Goal: Information Seeking & Learning: Understand process/instructions

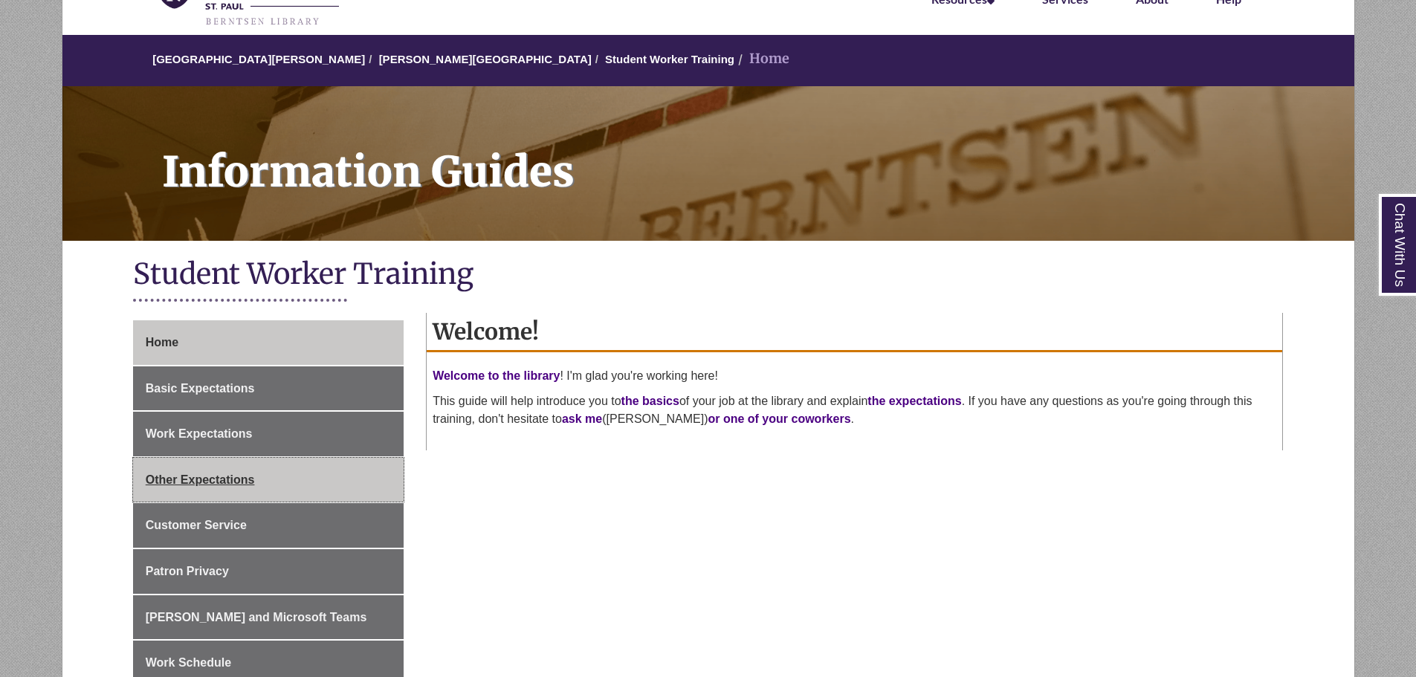
scroll to position [223, 0]
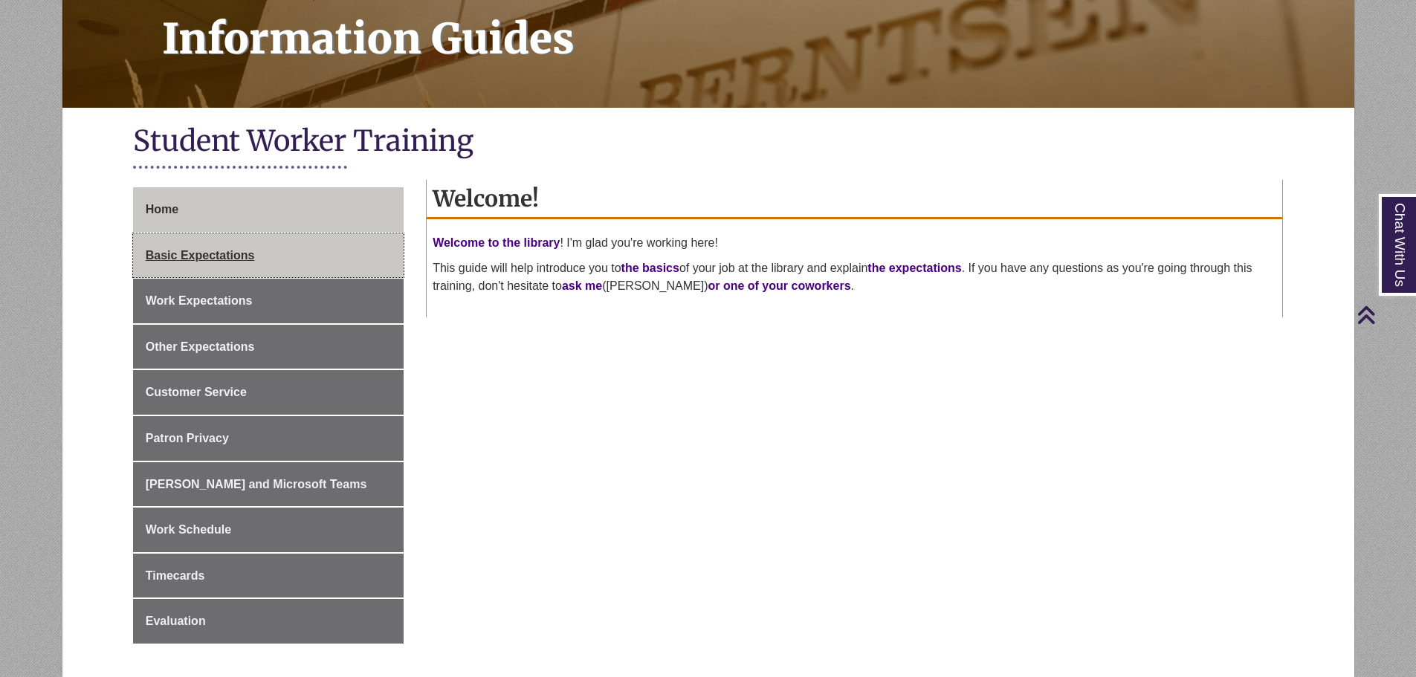
click at [296, 247] on link "Basic Expectations" at bounding box center [268, 255] width 271 height 45
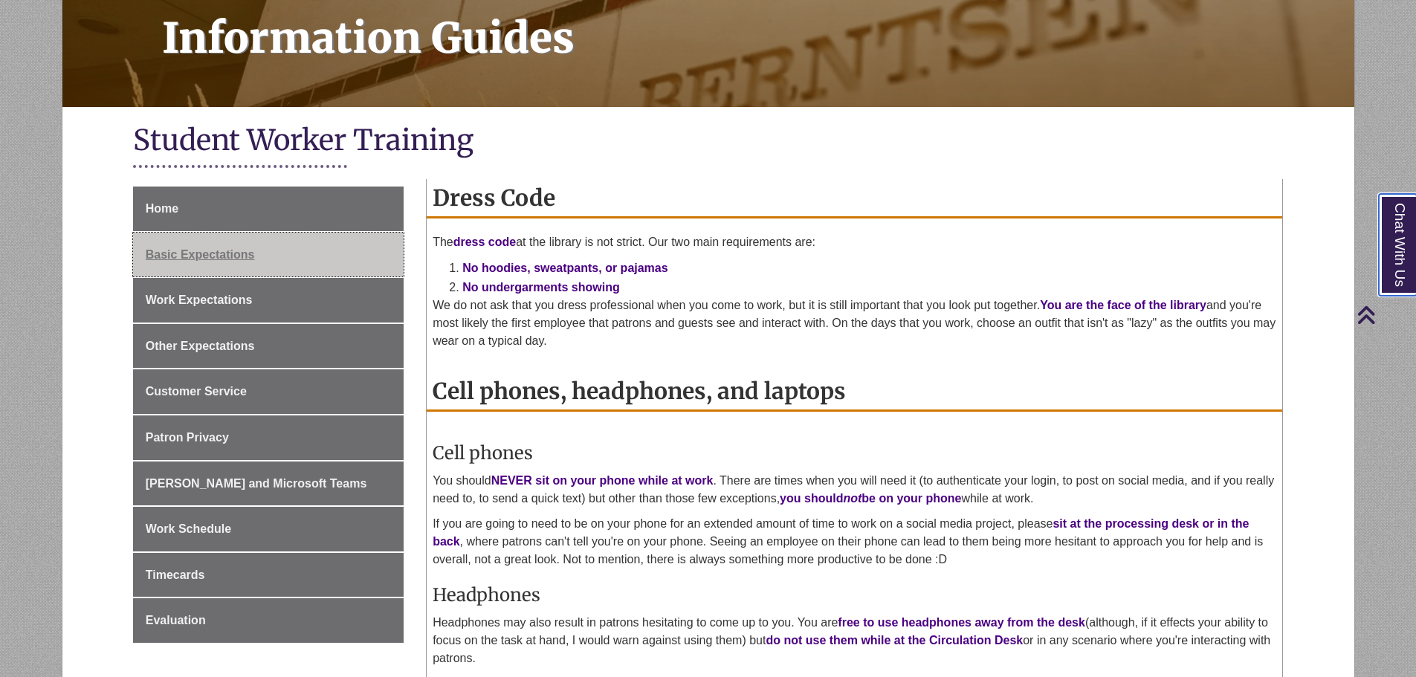
scroll to position [223, 0]
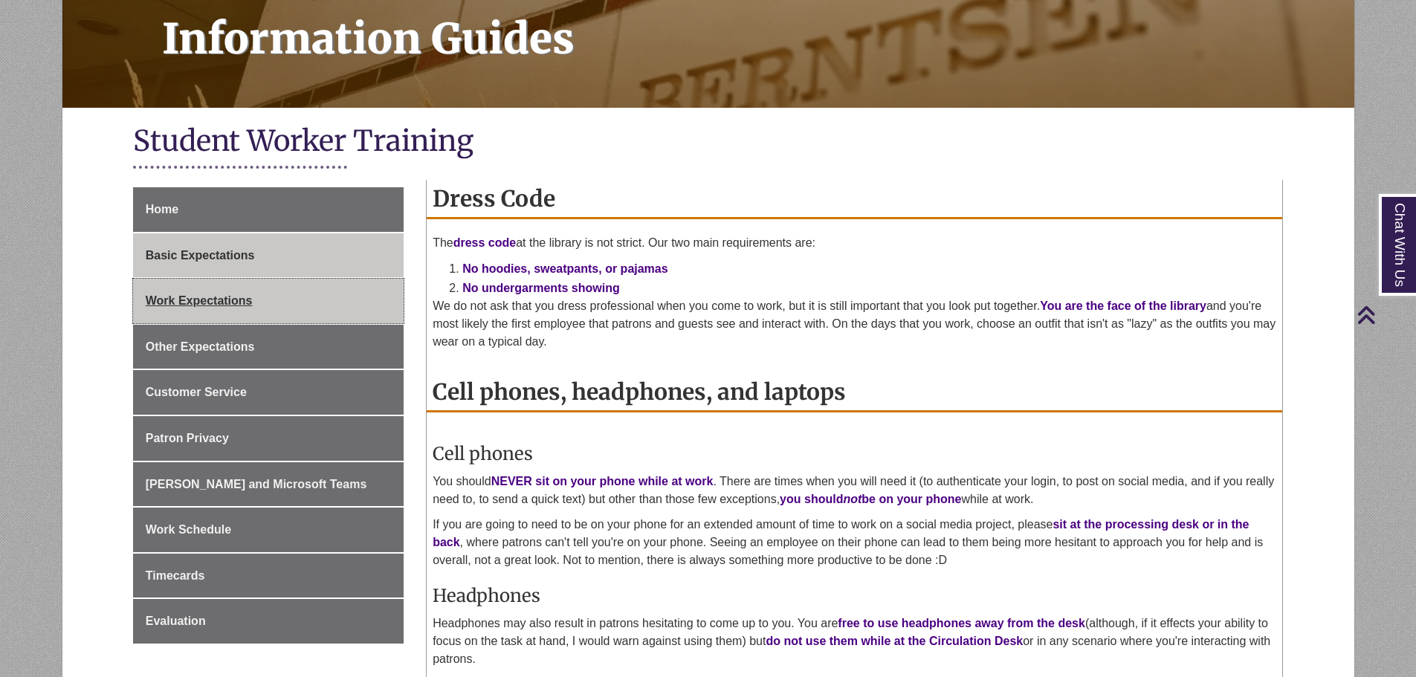
click at [267, 295] on link "Work Expectations" at bounding box center [268, 301] width 271 height 45
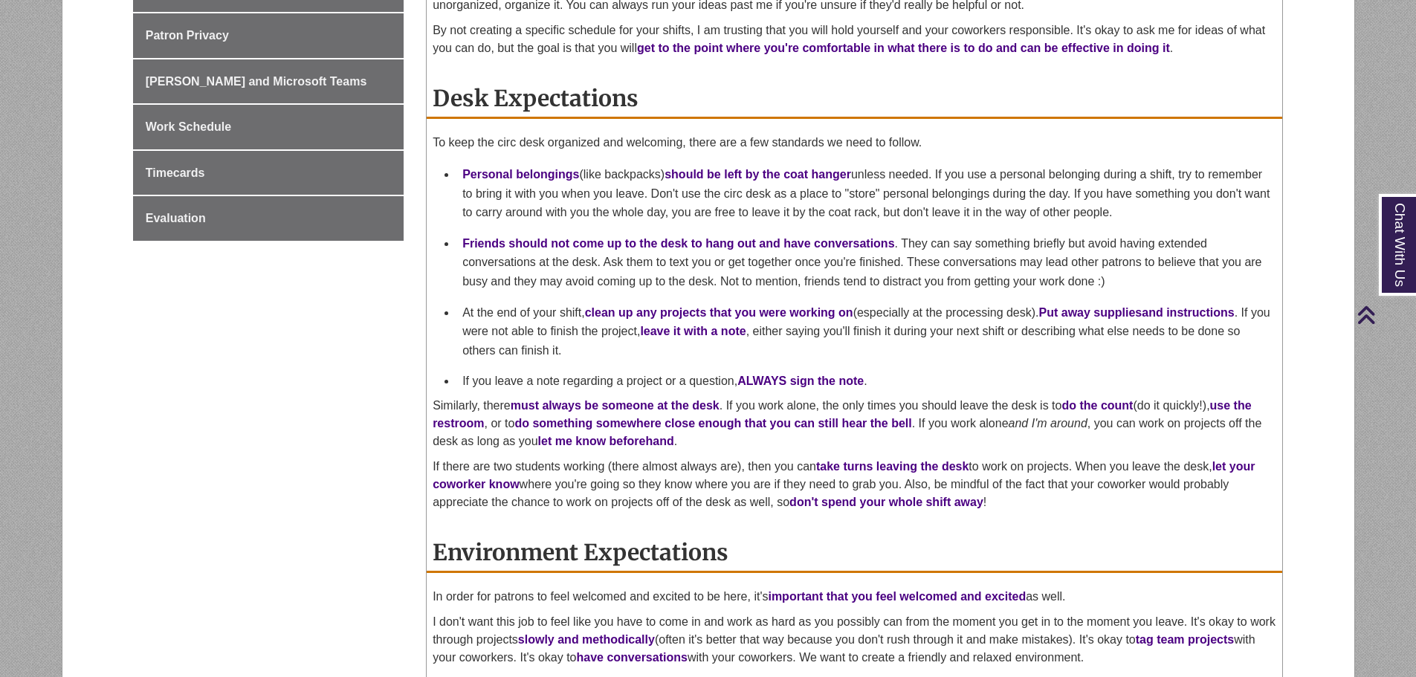
scroll to position [669, 0]
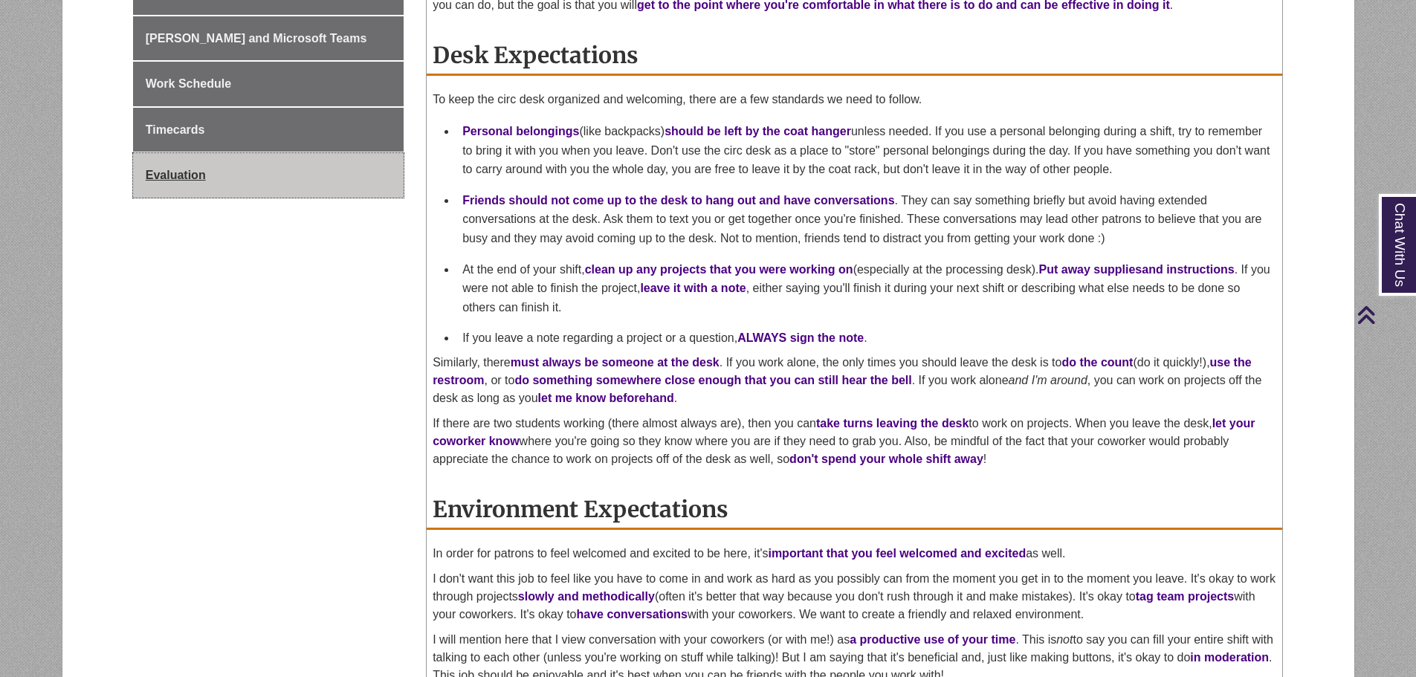
click at [305, 180] on link "Evaluation" at bounding box center [268, 175] width 271 height 45
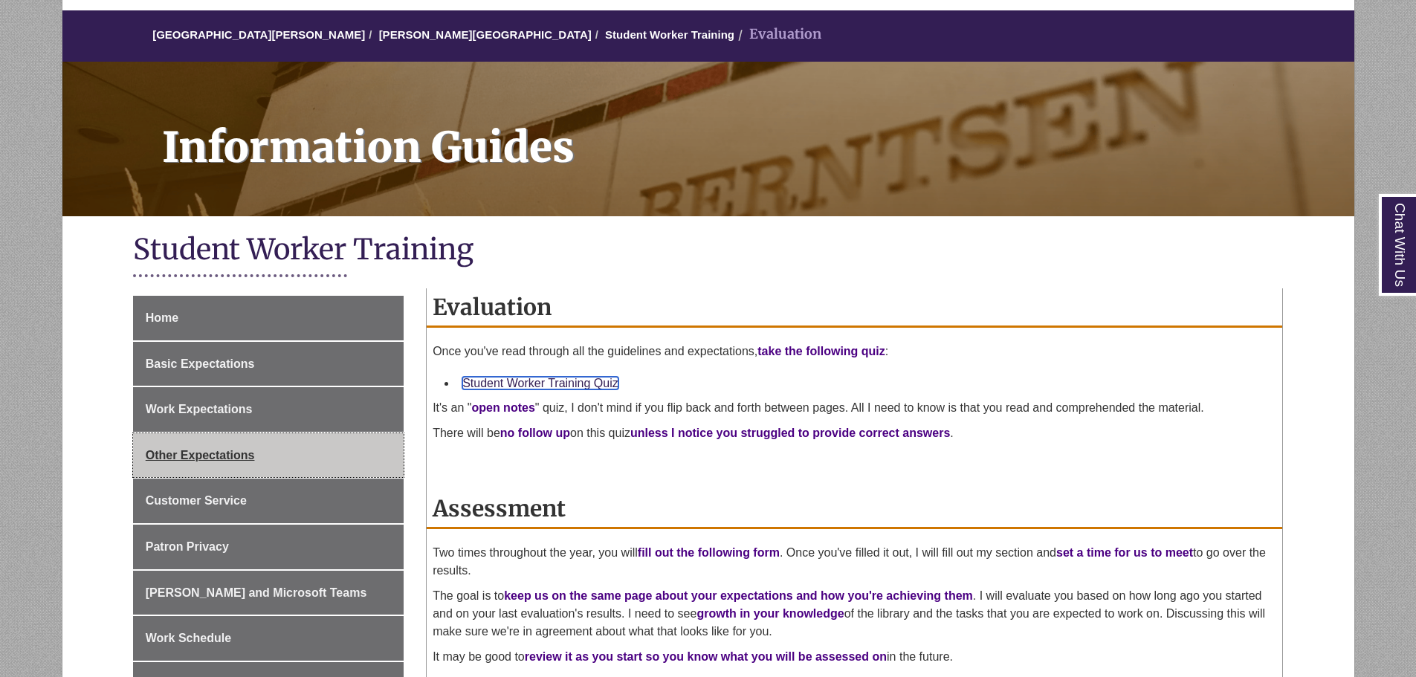
scroll to position [149, 0]
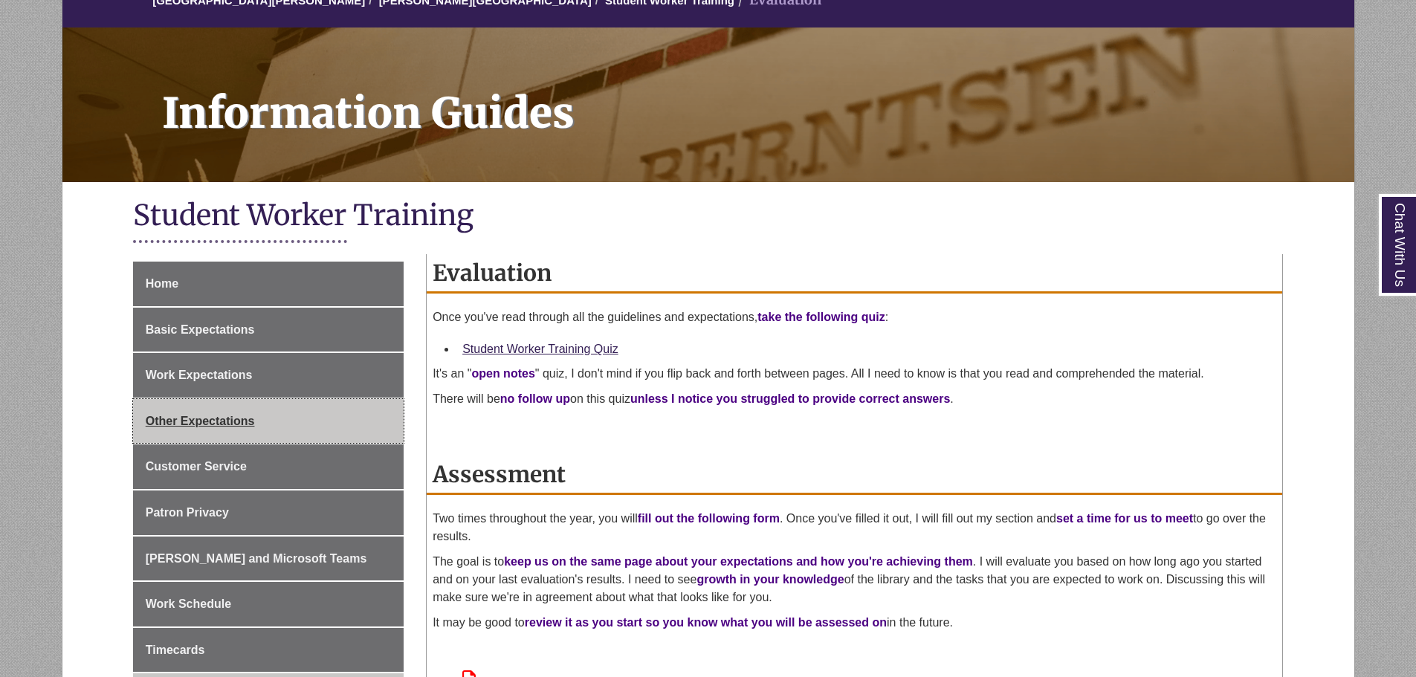
click at [288, 425] on link "Other Expectations" at bounding box center [268, 421] width 271 height 45
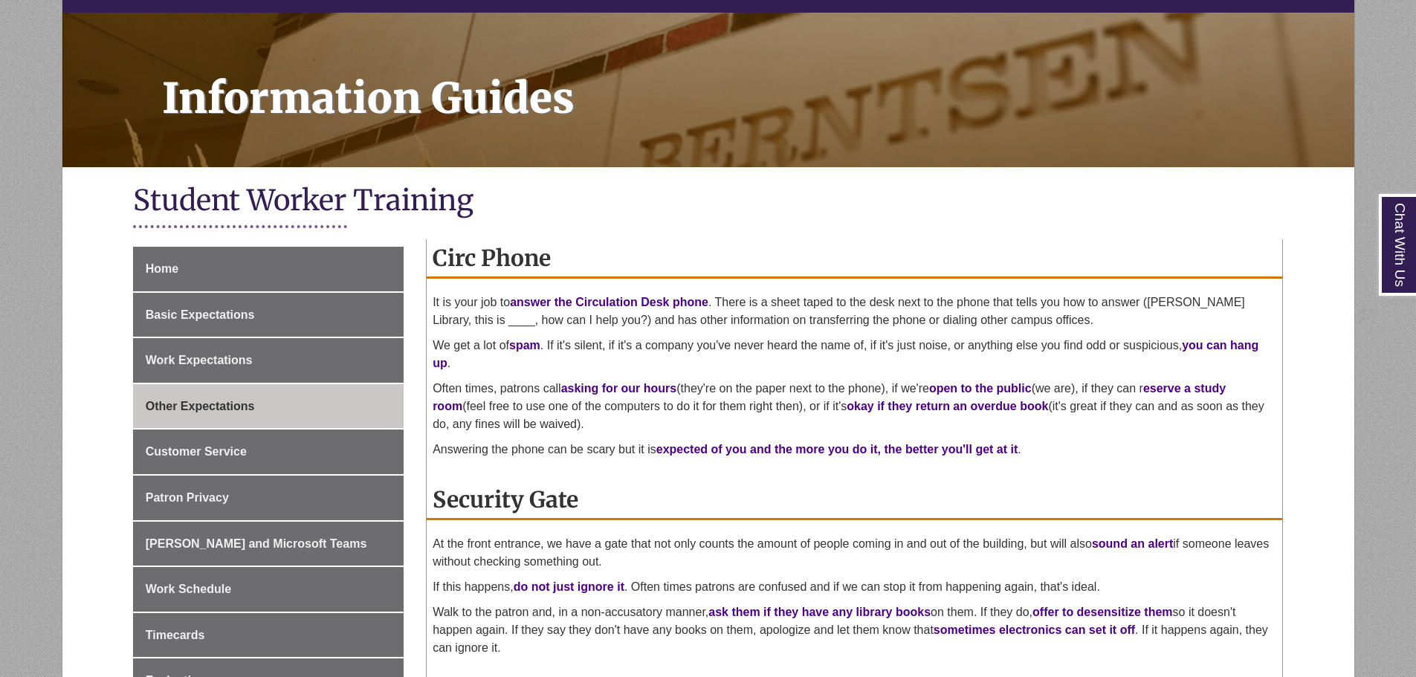
scroll to position [223, 0]
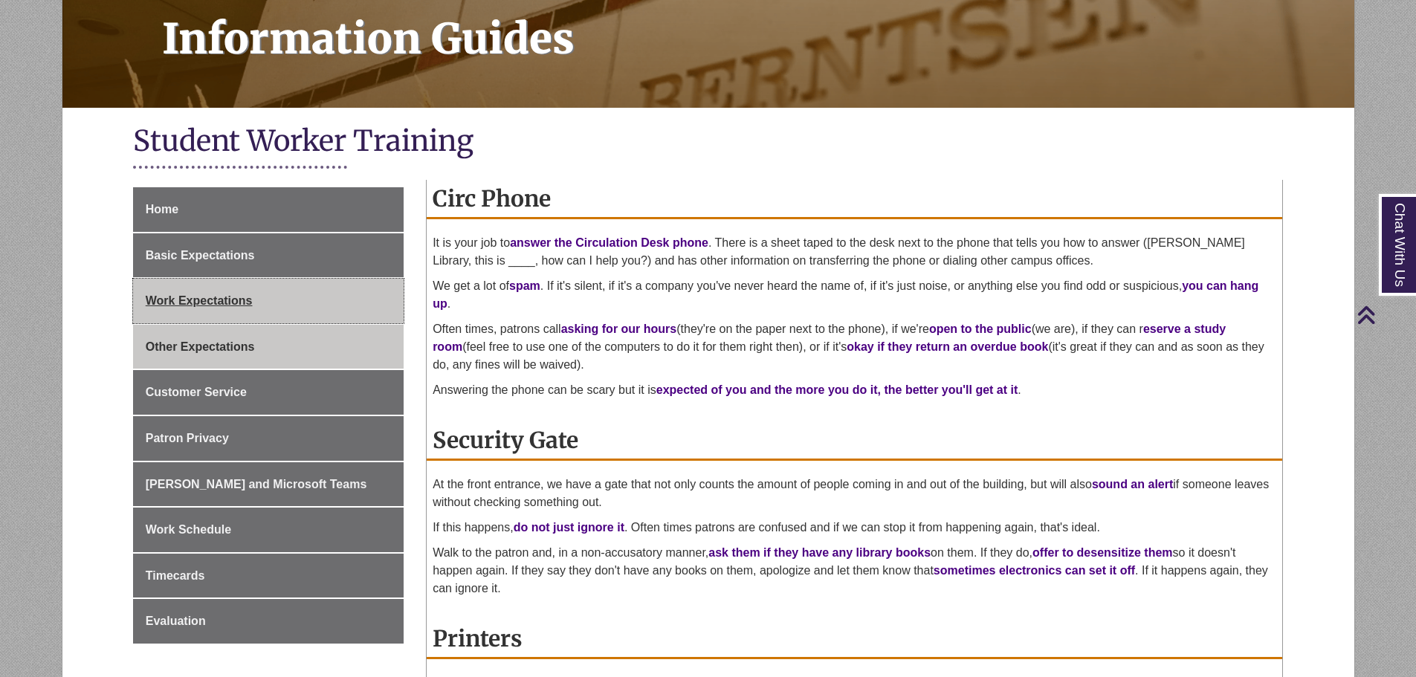
click at [271, 299] on link "Work Expectations" at bounding box center [268, 301] width 271 height 45
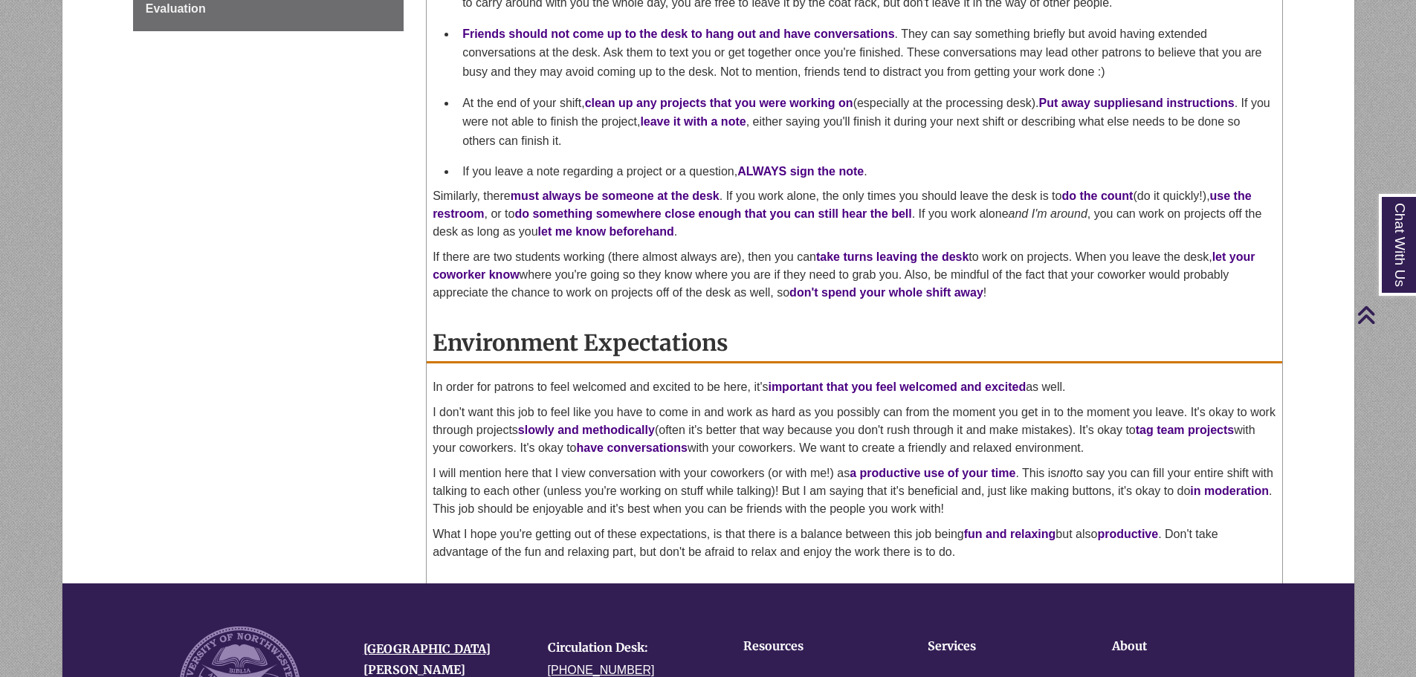
scroll to position [520, 0]
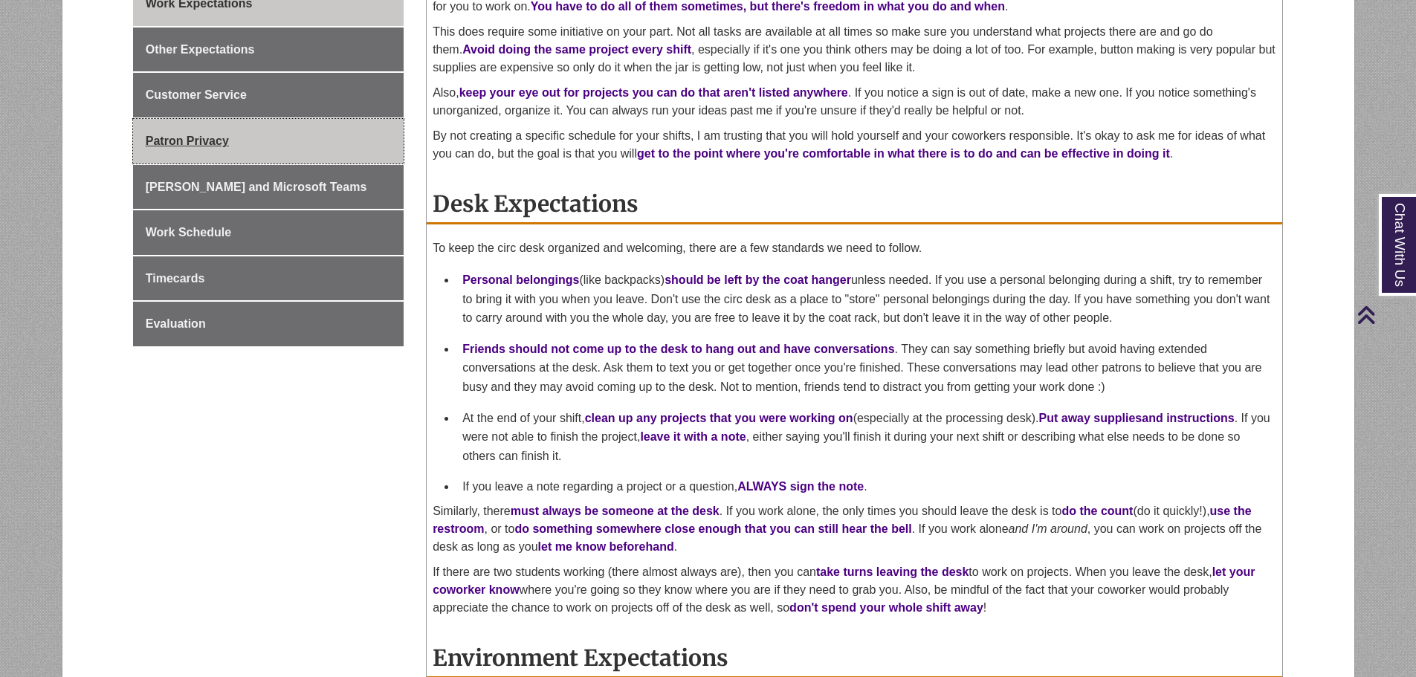
click at [250, 123] on link "Patron Privacy" at bounding box center [268, 141] width 271 height 45
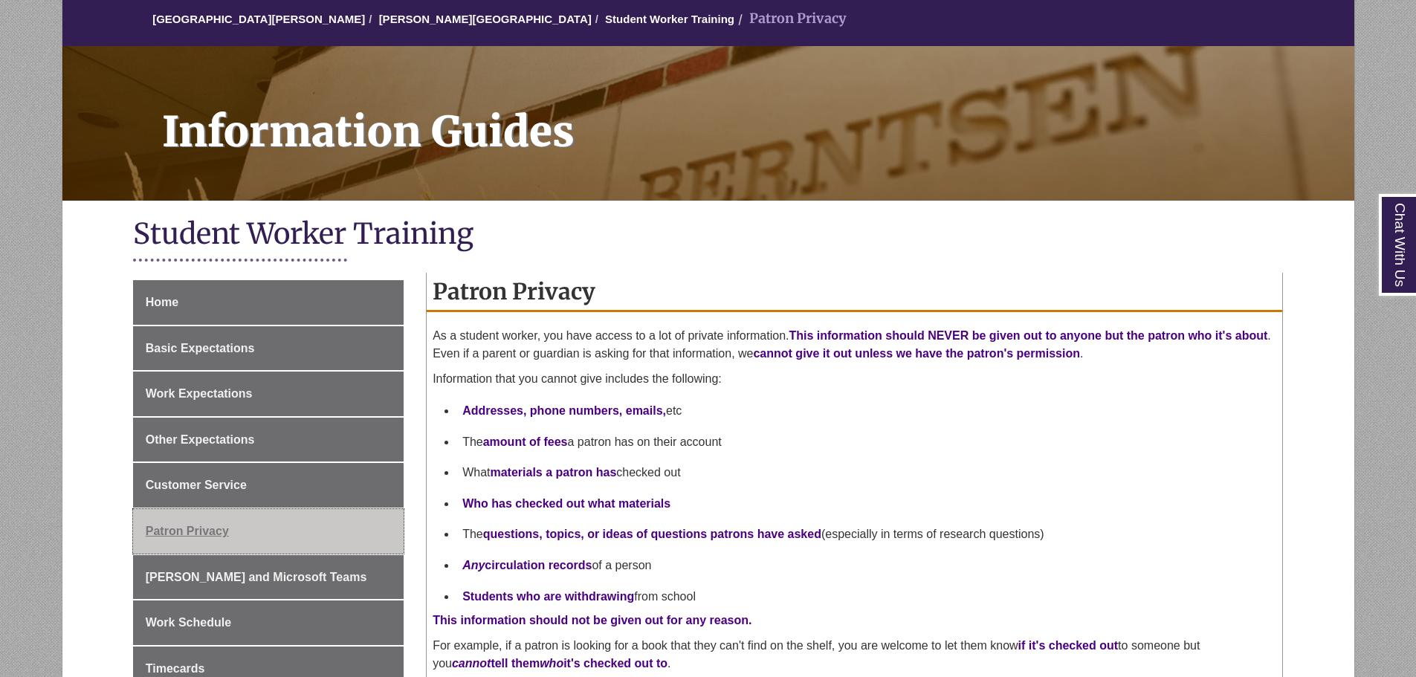
scroll to position [149, 0]
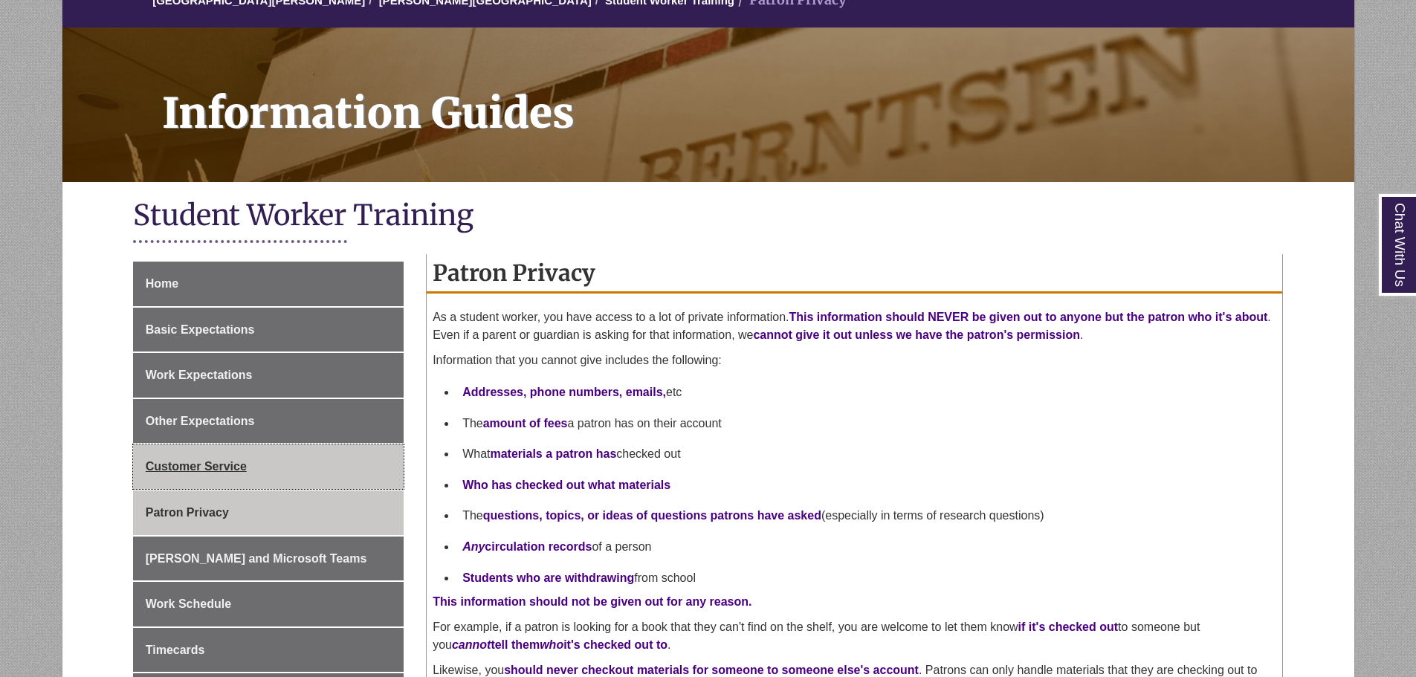
click at [287, 481] on link "Customer Service" at bounding box center [268, 467] width 271 height 45
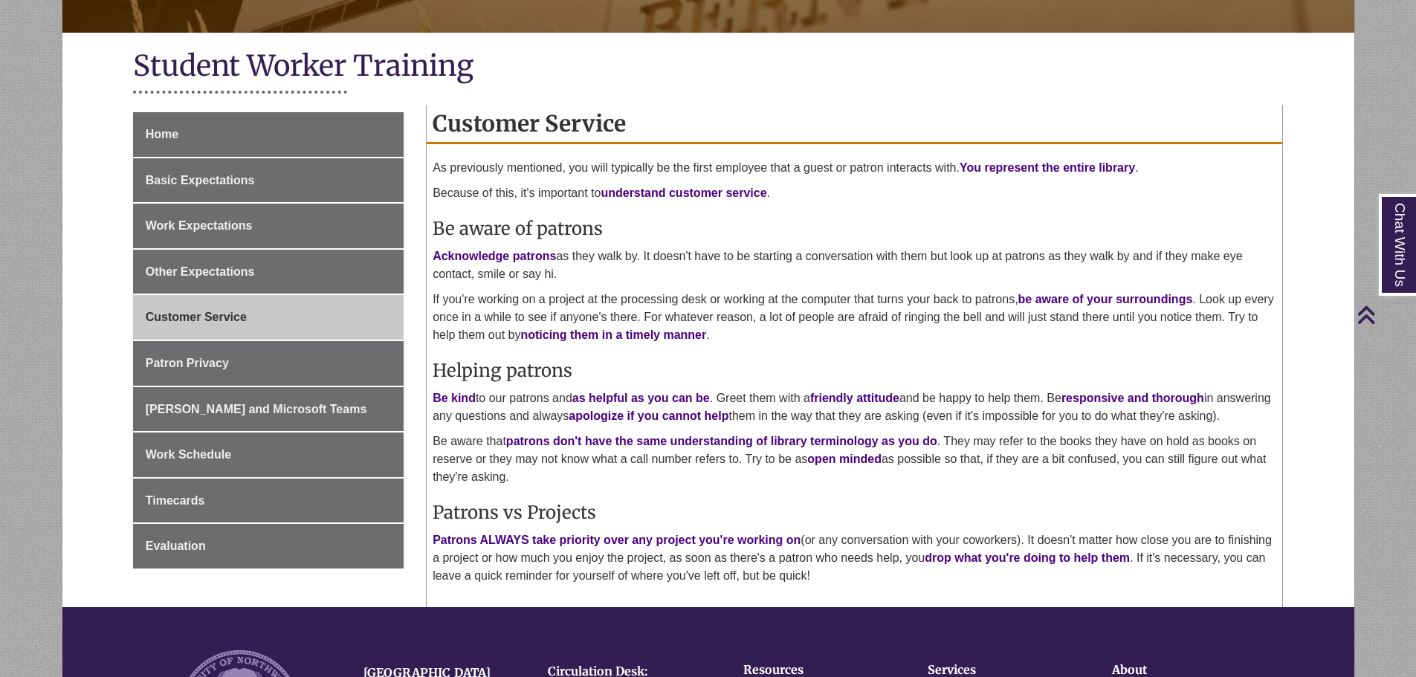
scroll to position [297, 0]
click at [210, 260] on link "Other Expectations" at bounding box center [268, 273] width 271 height 45
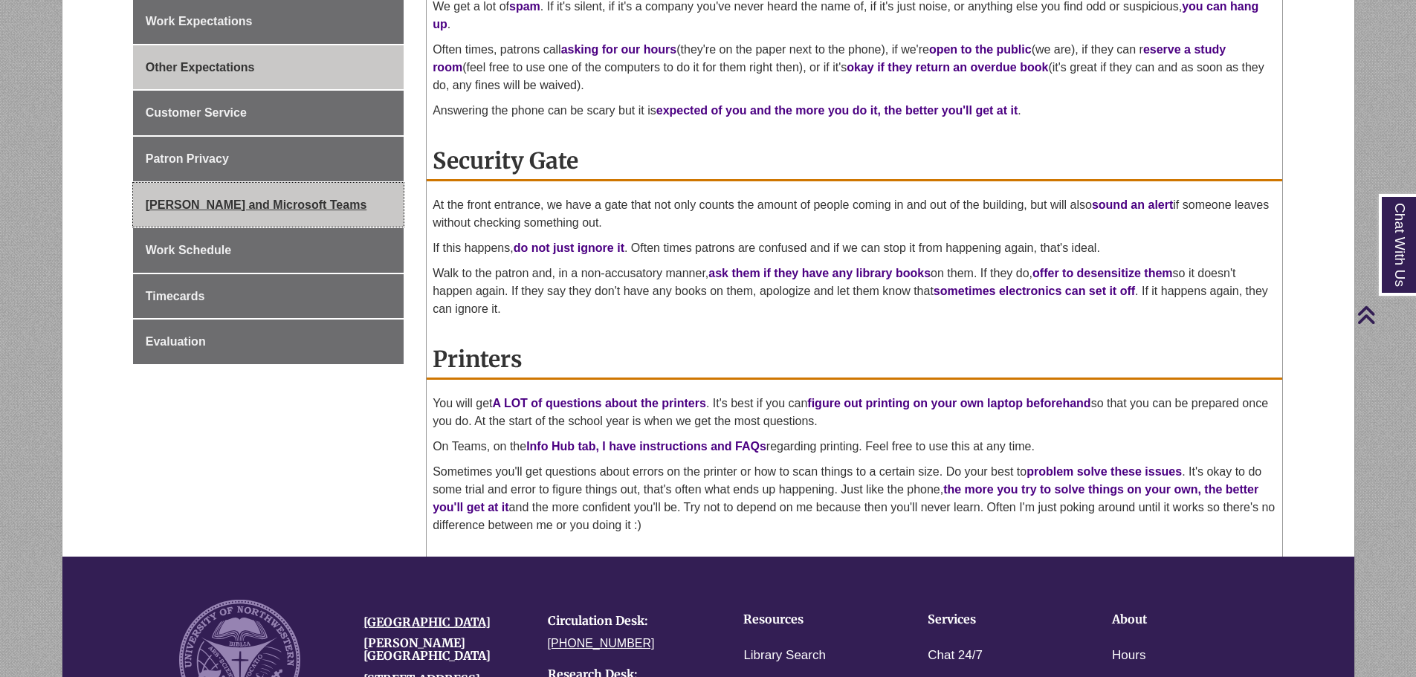
scroll to position [297, 0]
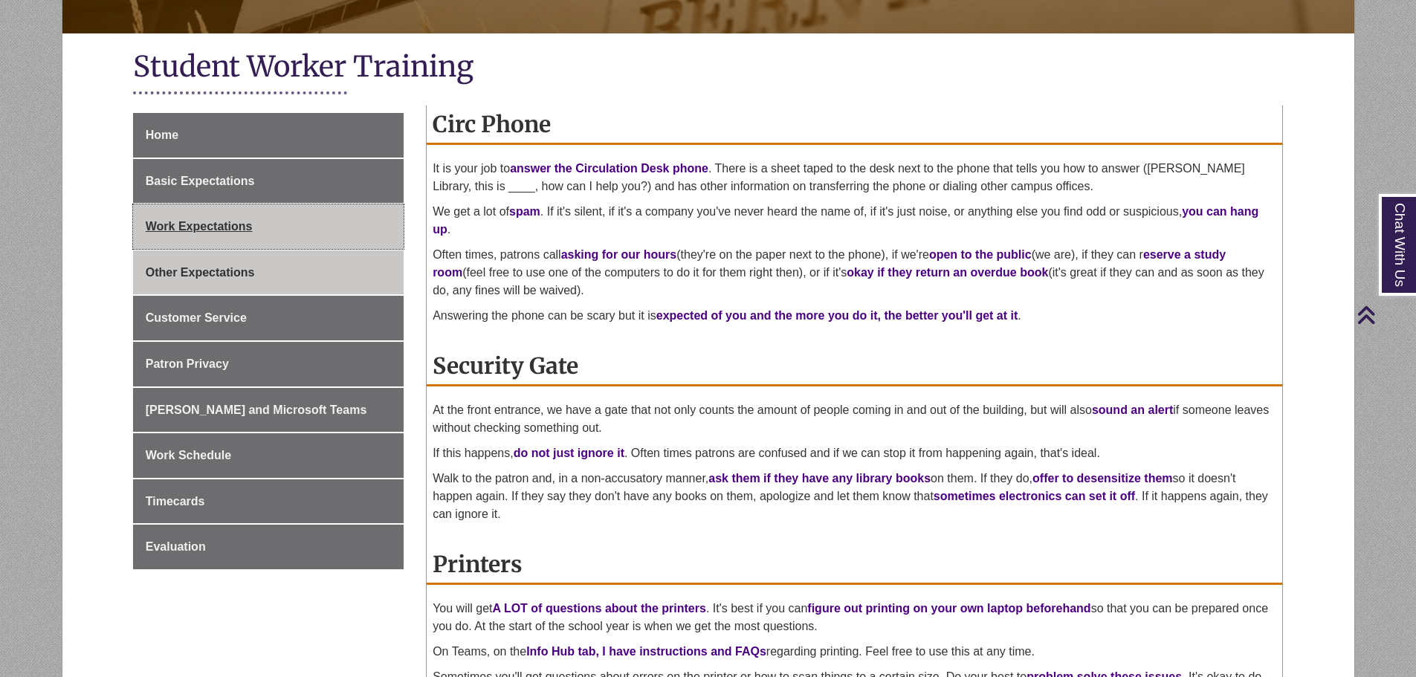
click at [236, 228] on span "Work Expectations" at bounding box center [199, 226] width 107 height 13
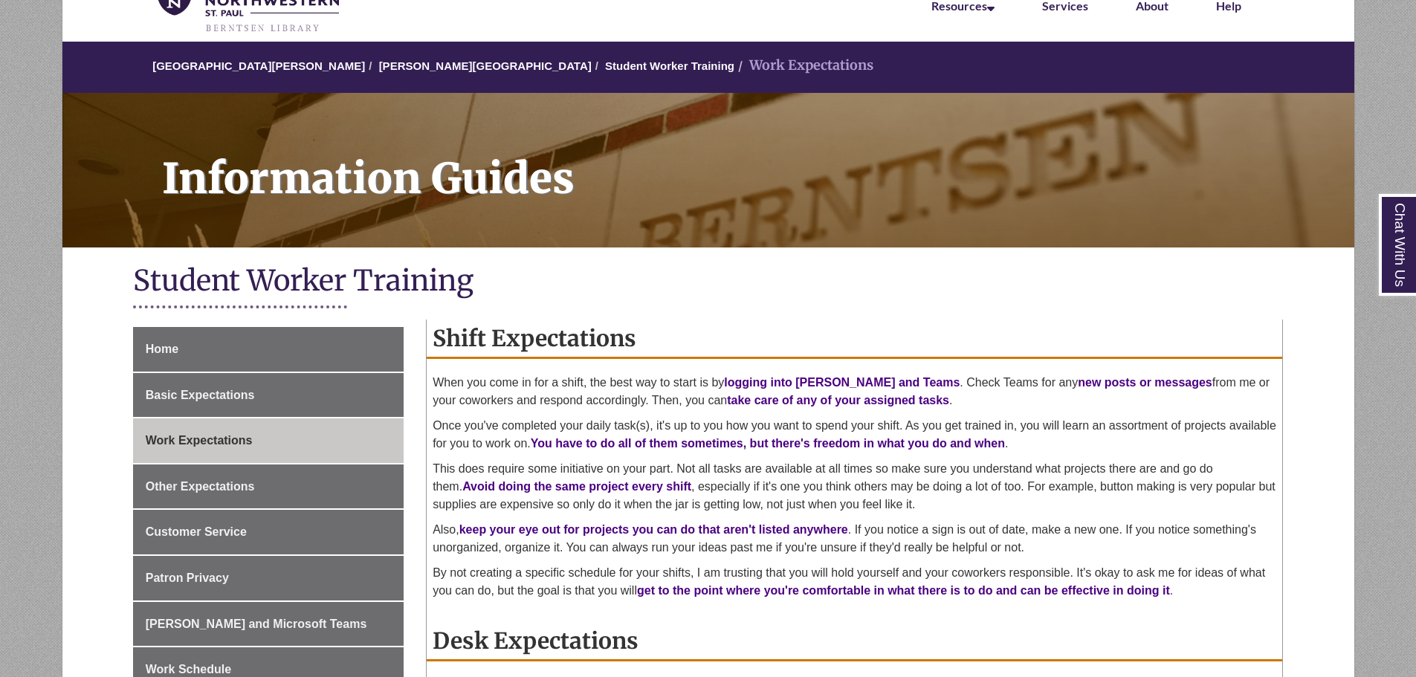
scroll to position [297, 0]
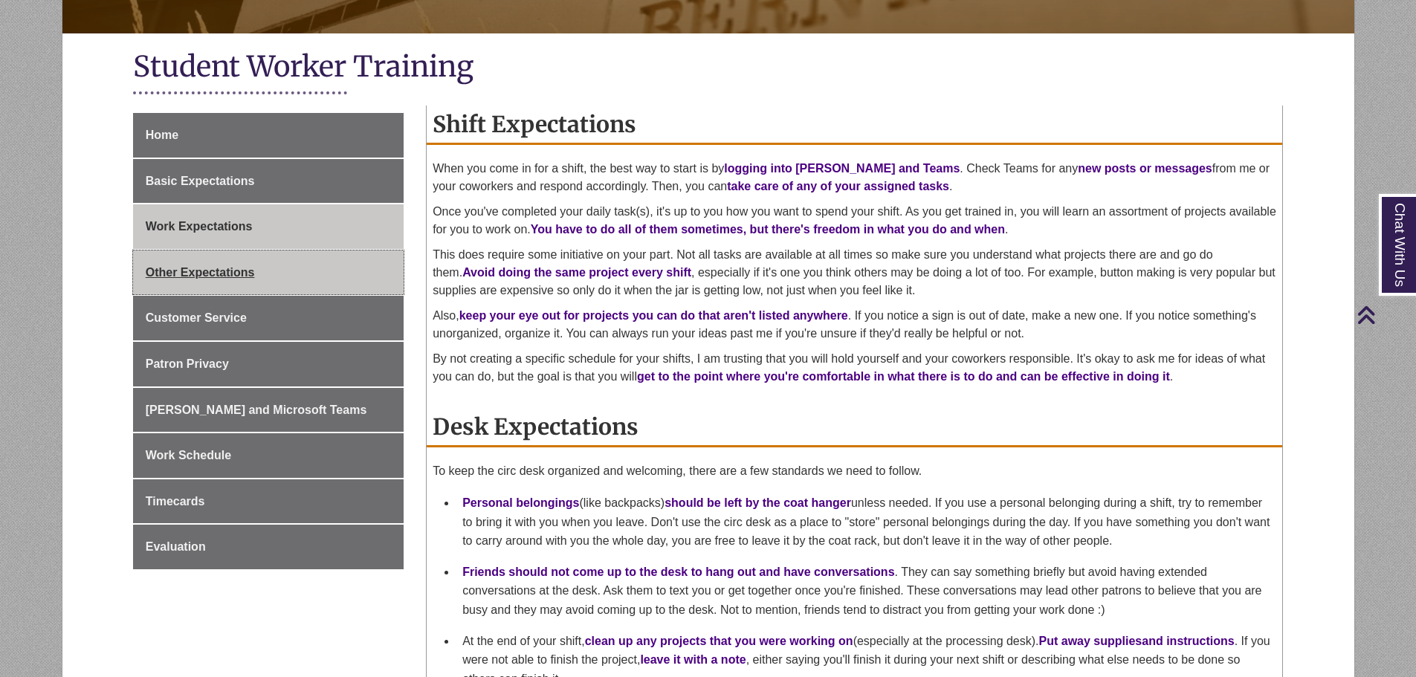
click at [323, 263] on link "Other Expectations" at bounding box center [268, 273] width 271 height 45
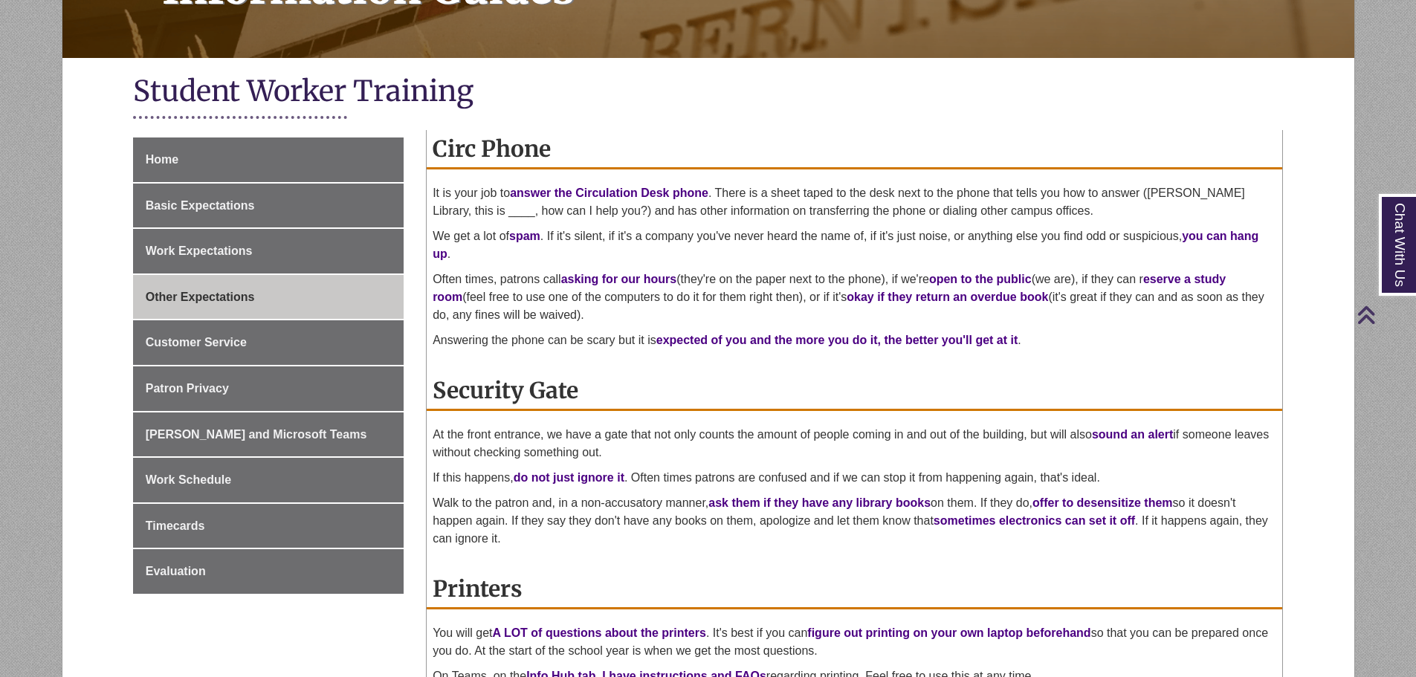
scroll to position [297, 0]
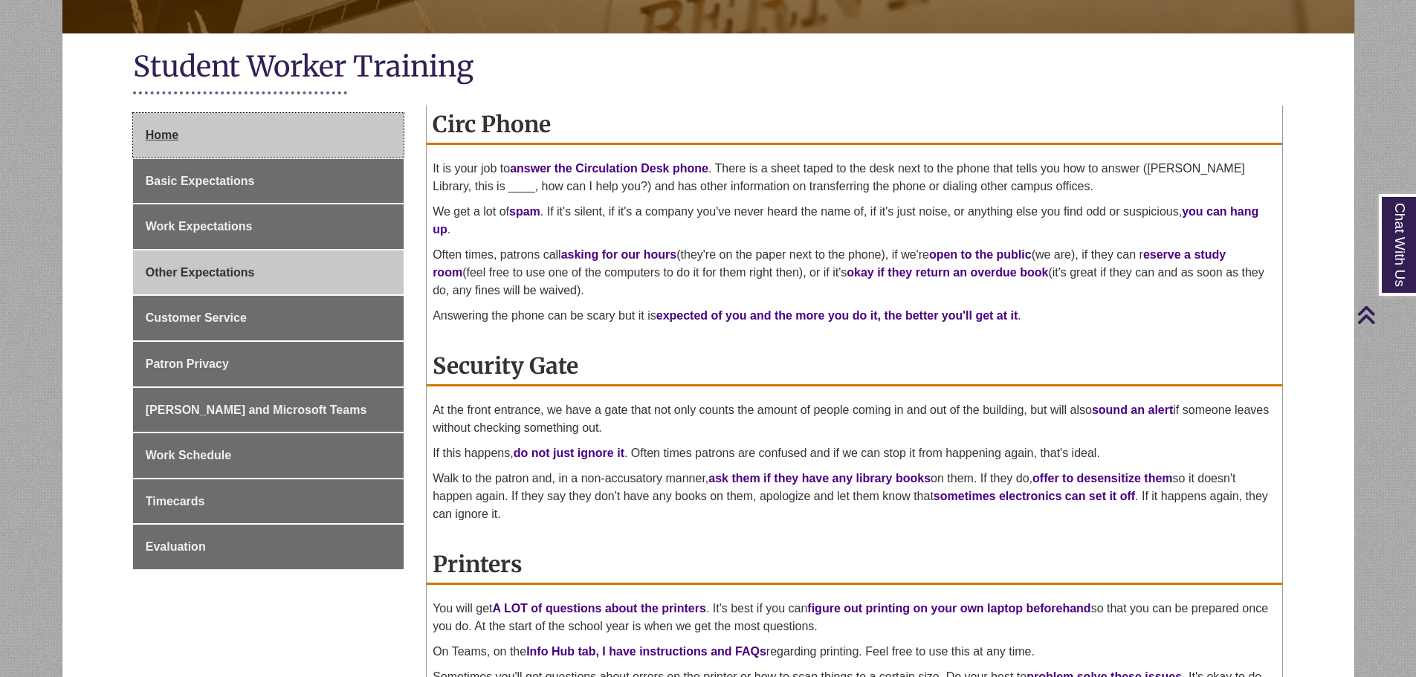
click at [281, 123] on link "Home" at bounding box center [268, 135] width 271 height 45
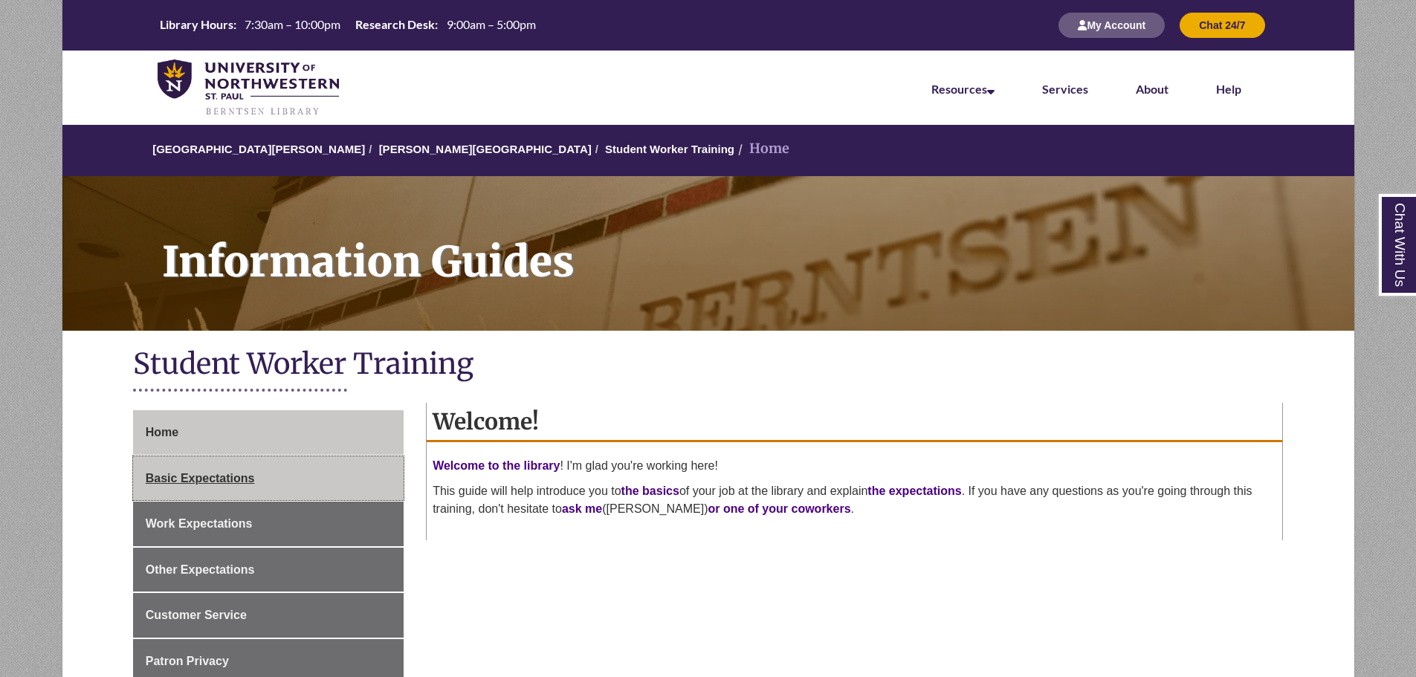
click at [310, 471] on link "Basic Expectations" at bounding box center [268, 479] width 271 height 45
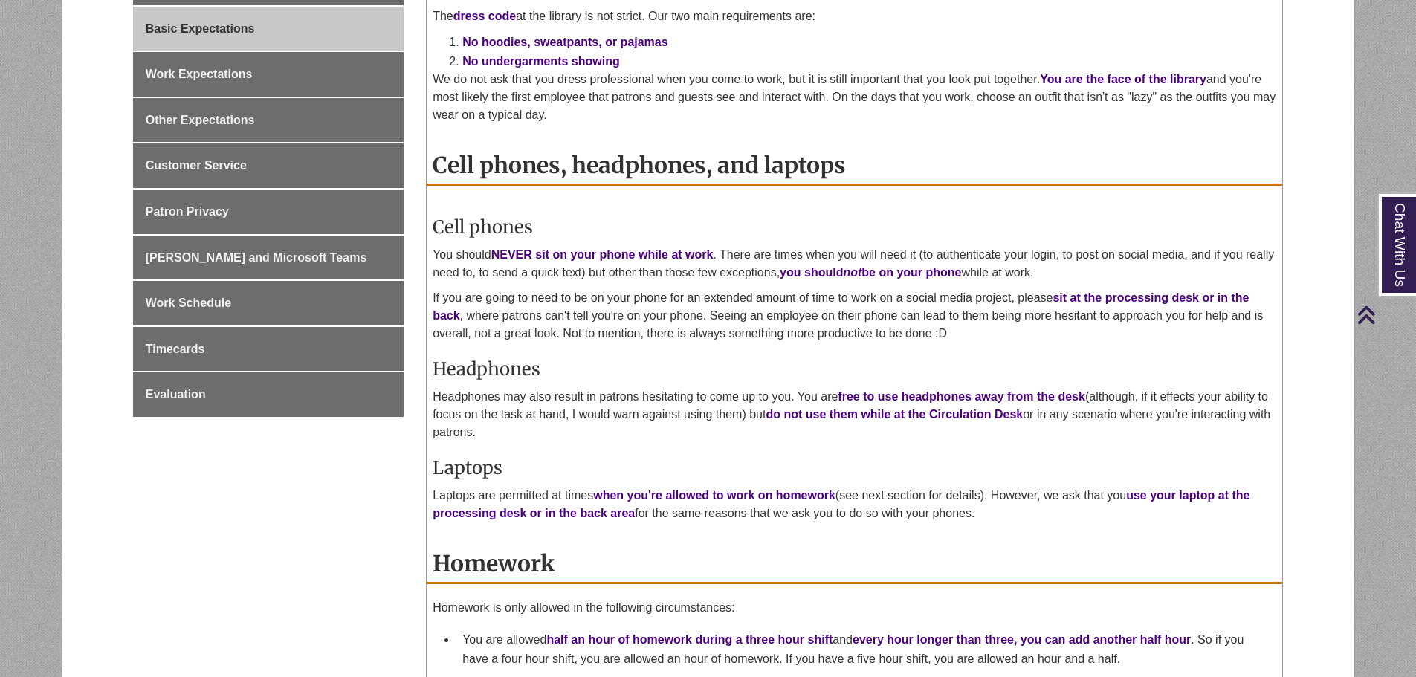
scroll to position [372, 0]
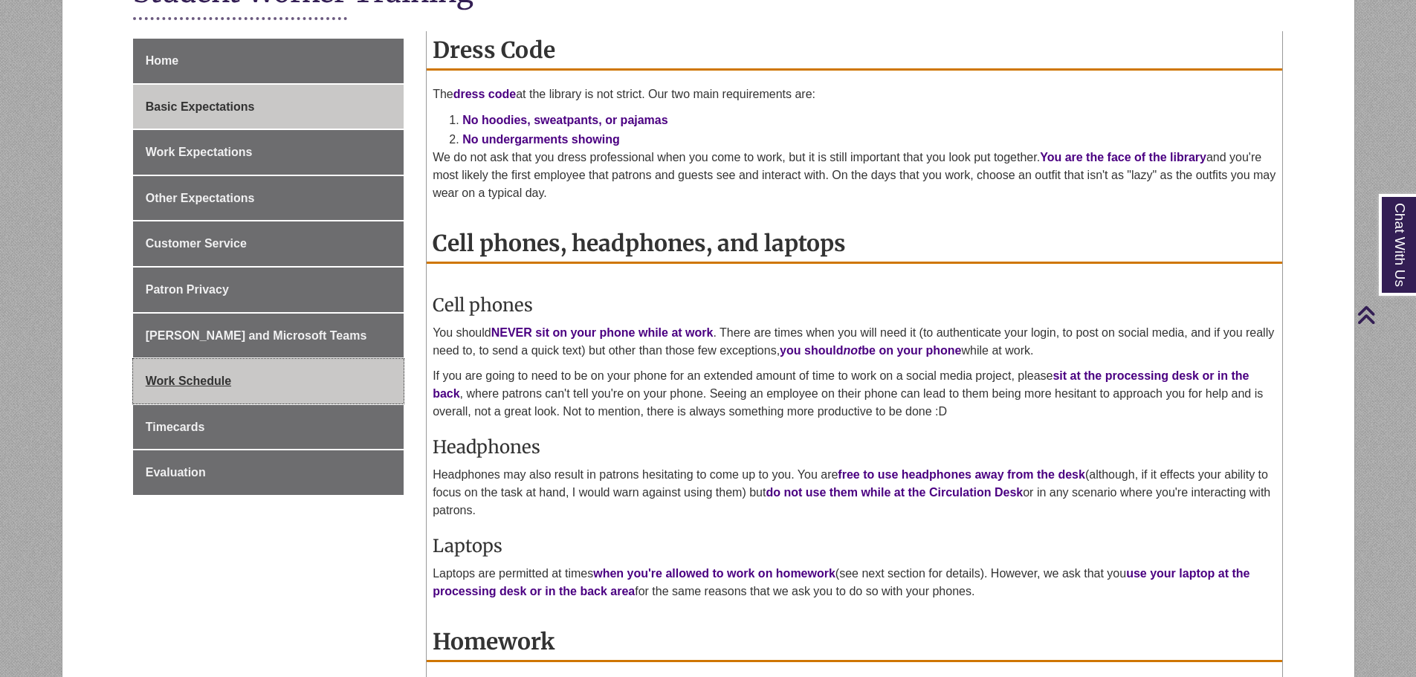
click at [204, 378] on span "Work Schedule" at bounding box center [189, 381] width 86 height 13
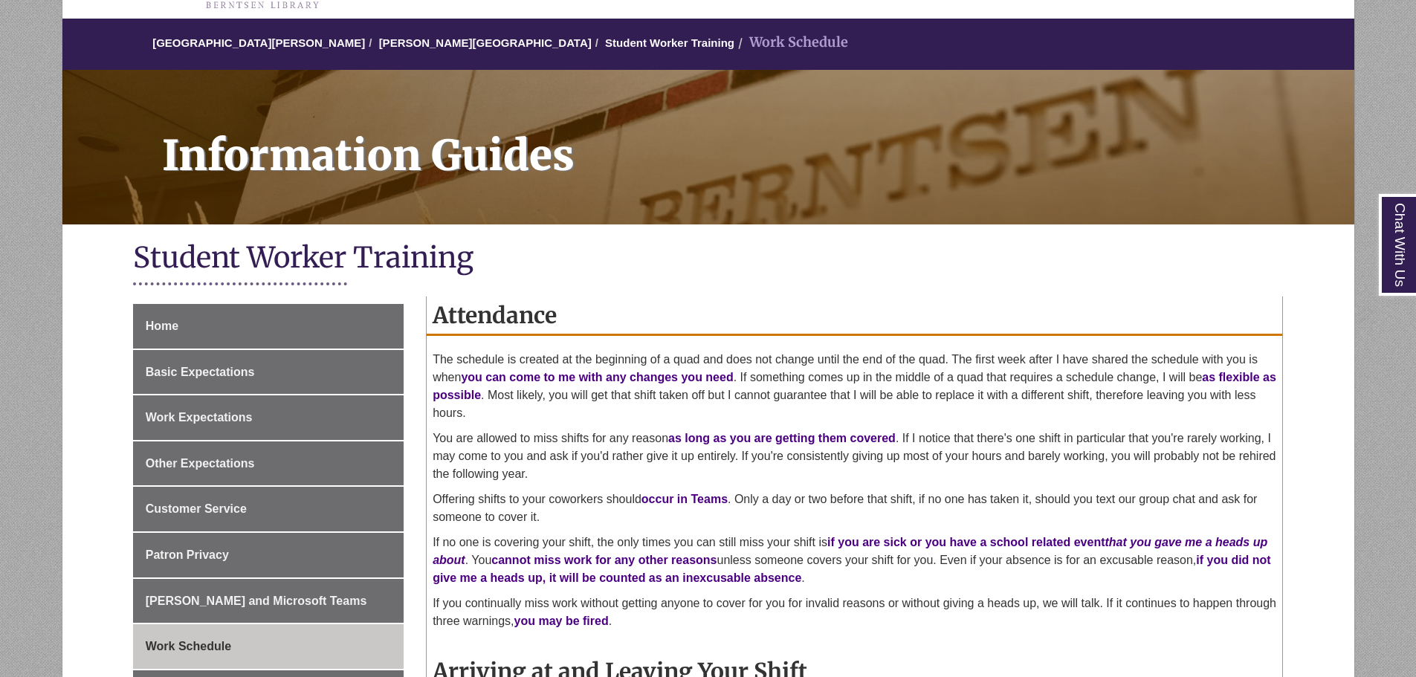
scroll to position [297, 0]
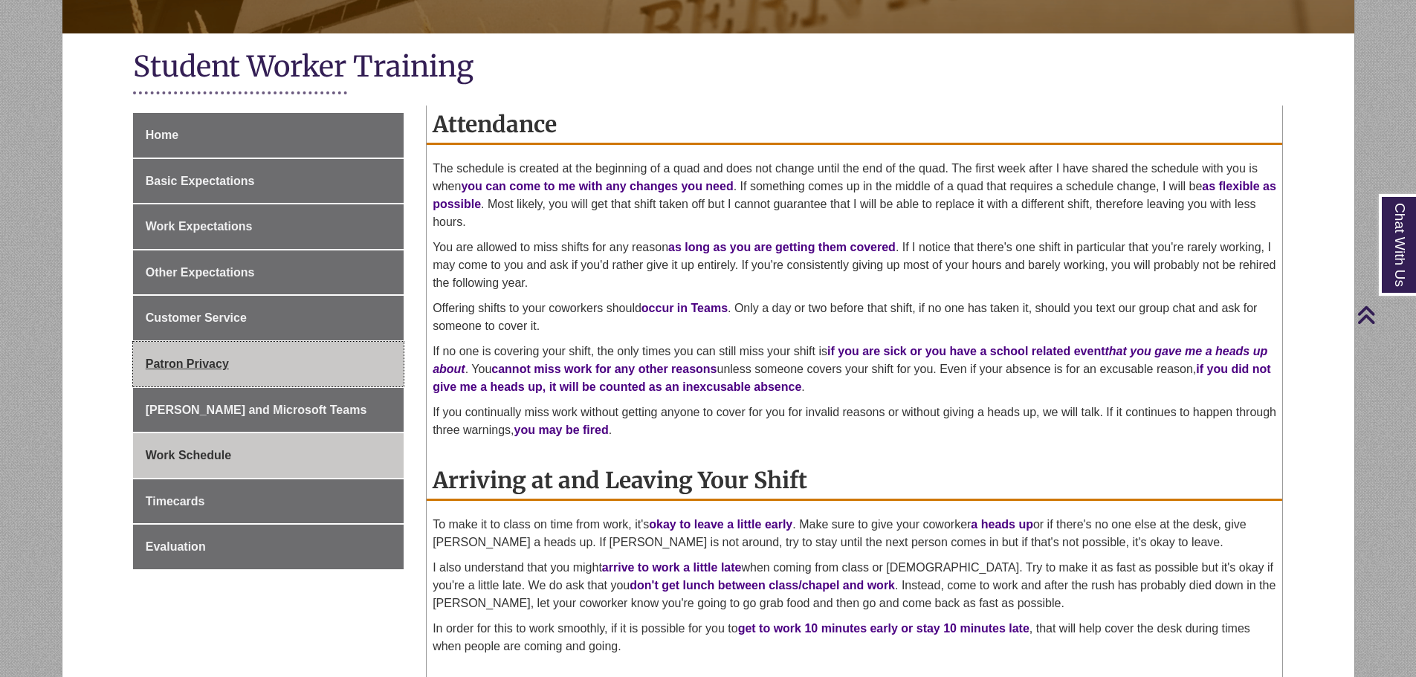
click at [219, 359] on span "Patron Privacy" at bounding box center [187, 364] width 83 height 13
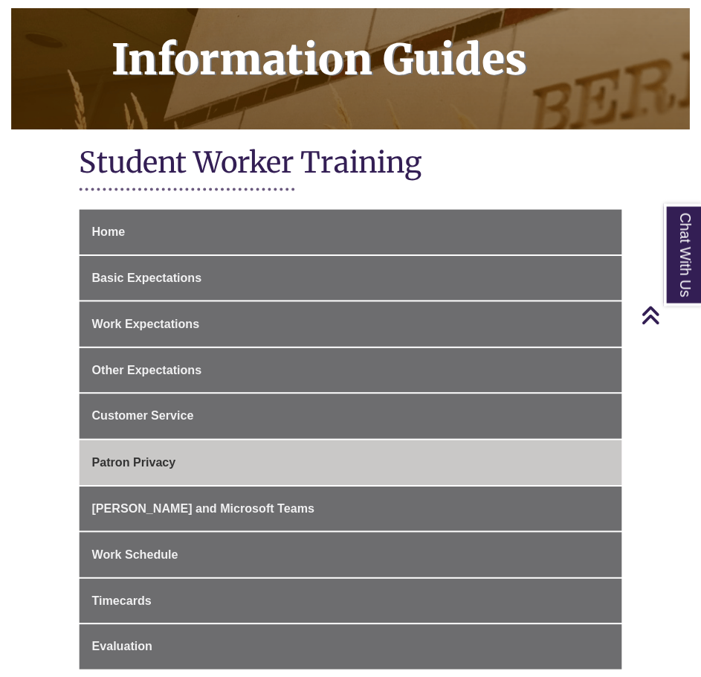
scroll to position [224, 0]
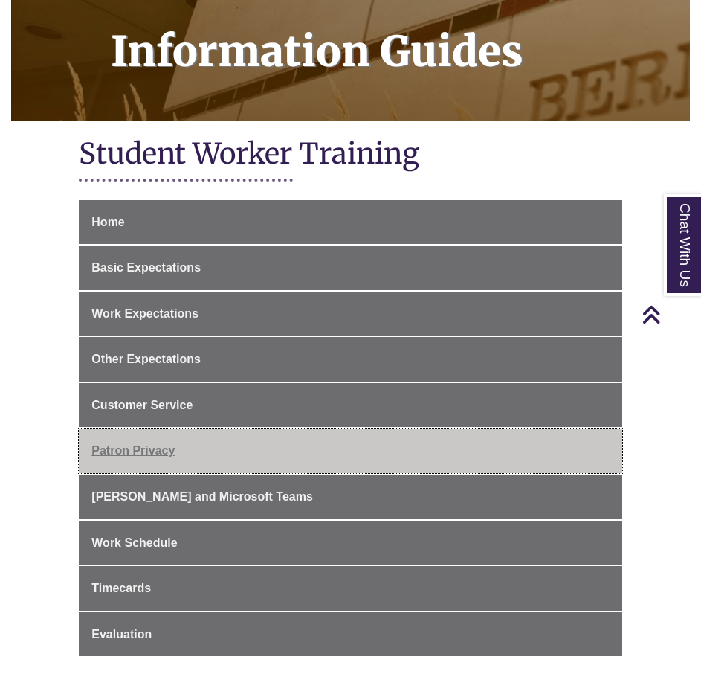
click at [495, 445] on link "Patron Privacy" at bounding box center [350, 450] width 543 height 45
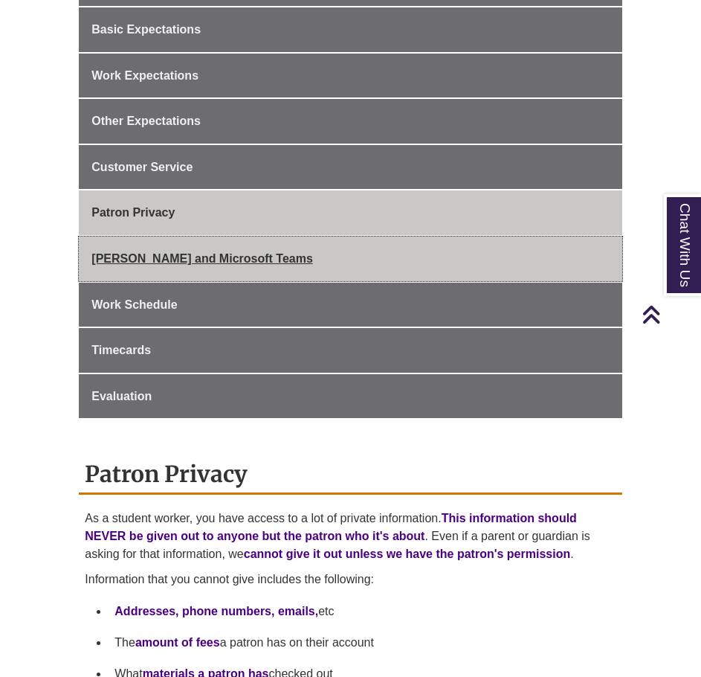
scroll to position [446, 0]
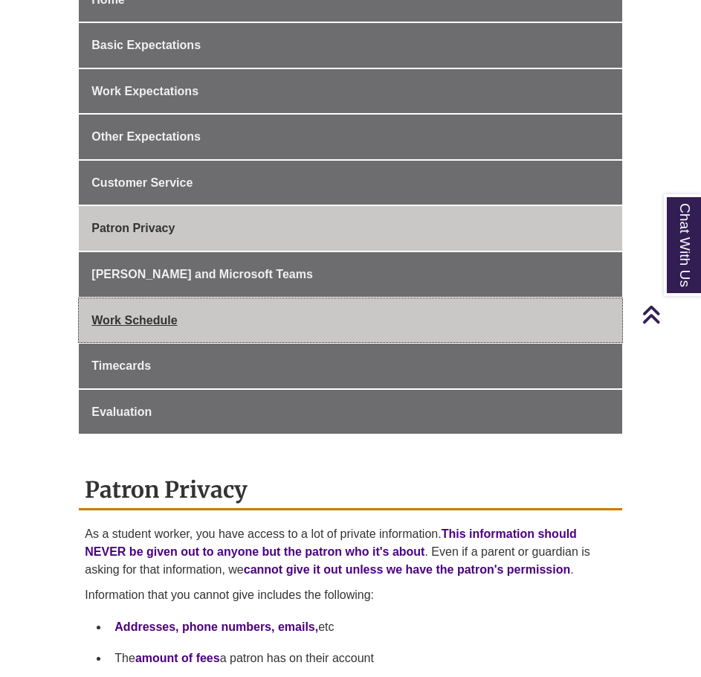
click at [249, 298] on link "Work Schedule" at bounding box center [350, 320] width 543 height 45
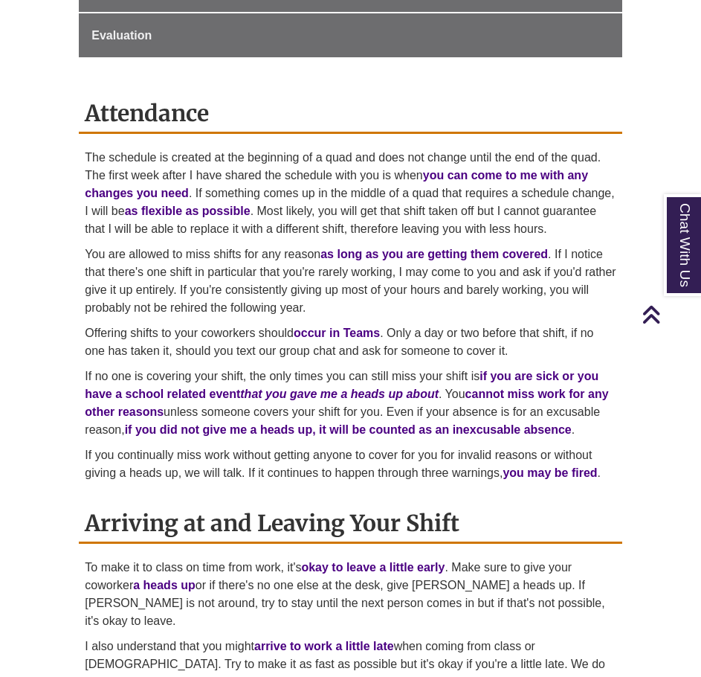
scroll to position [818, 0]
